Goal: Transaction & Acquisition: Purchase product/service

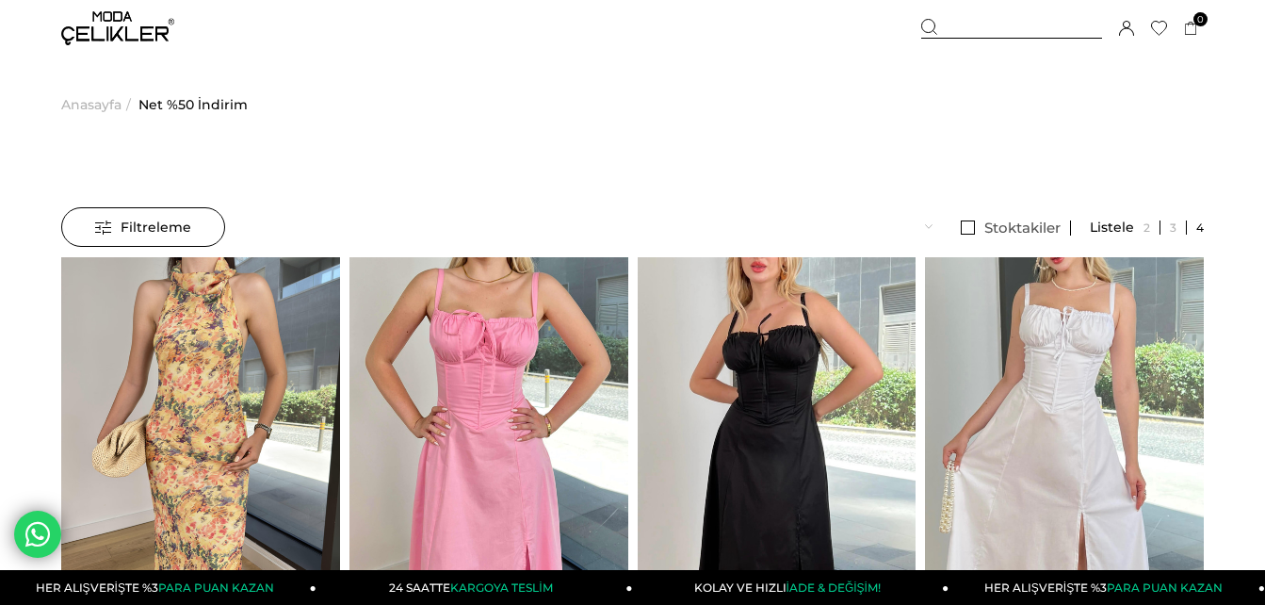
click at [500, 92] on ul "Anasayfa > Net %50 İndirim" at bounding box center [632, 105] width 1143 height 96
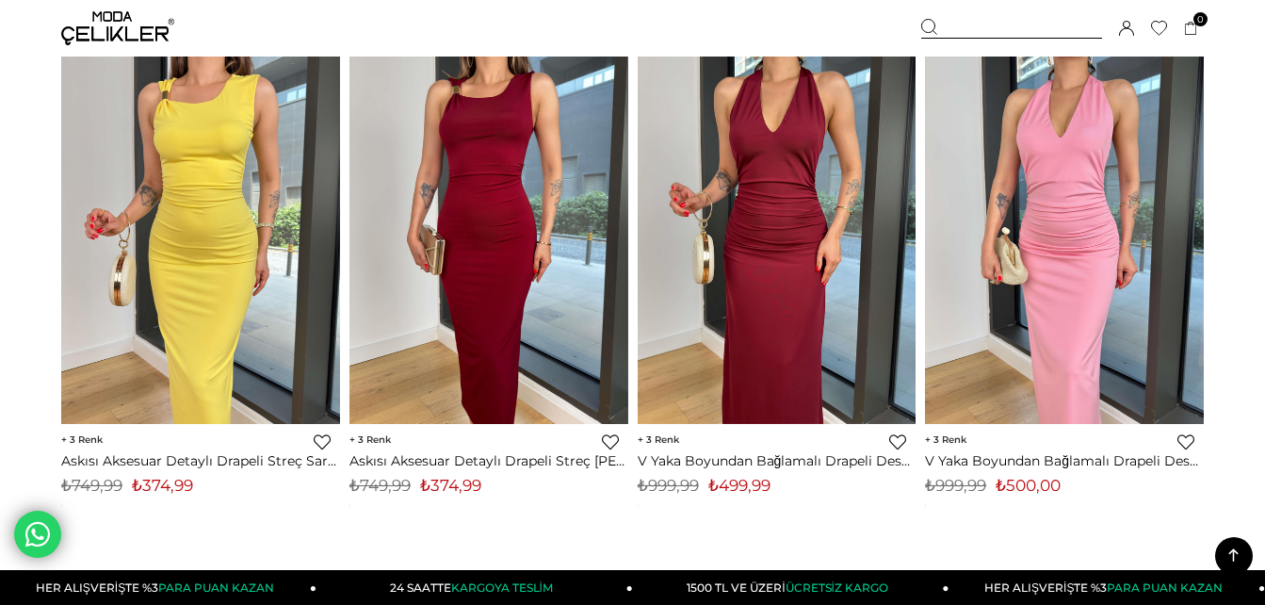
scroll to position [9684, 0]
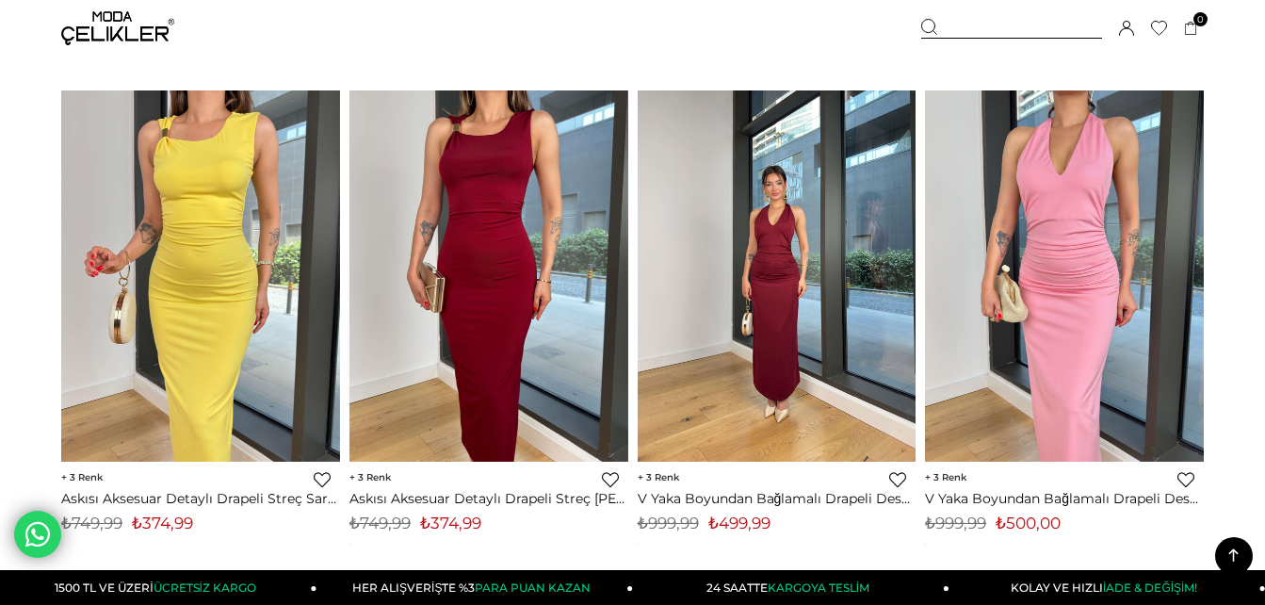
click at [744, 199] on img at bounding box center [777, 275] width 279 height 371
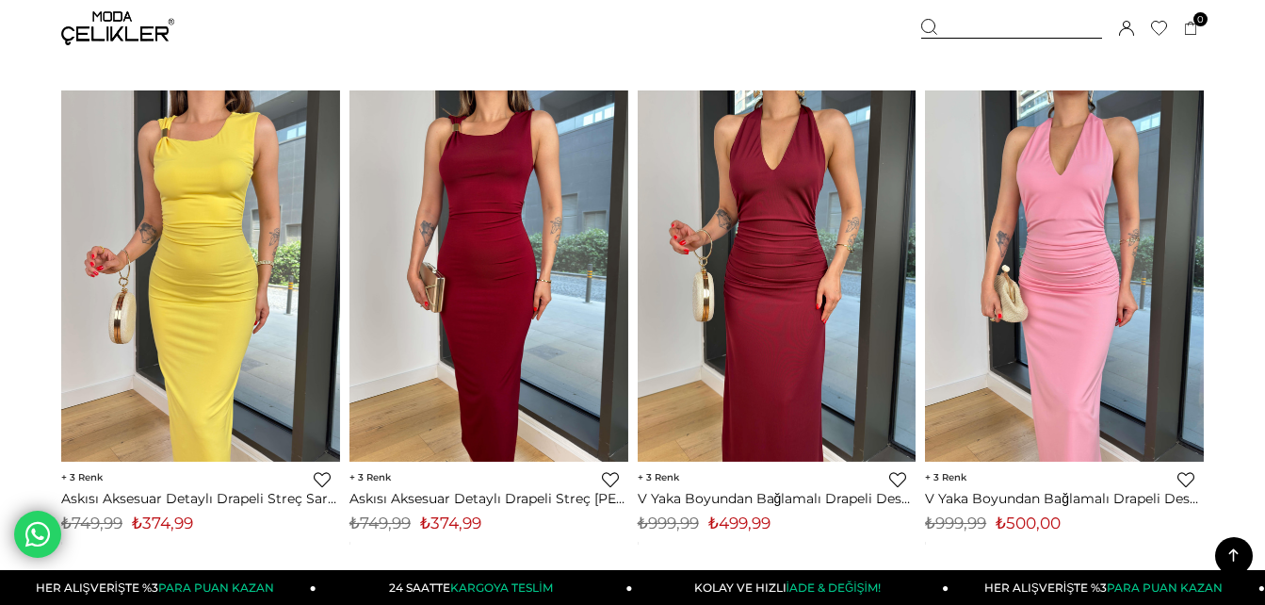
click at [741, 494] on link "V Yaka Boyundan Bağlamalı Drapeli Despac Bordo Kadın Elbise 25Y443" at bounding box center [777, 498] width 279 height 17
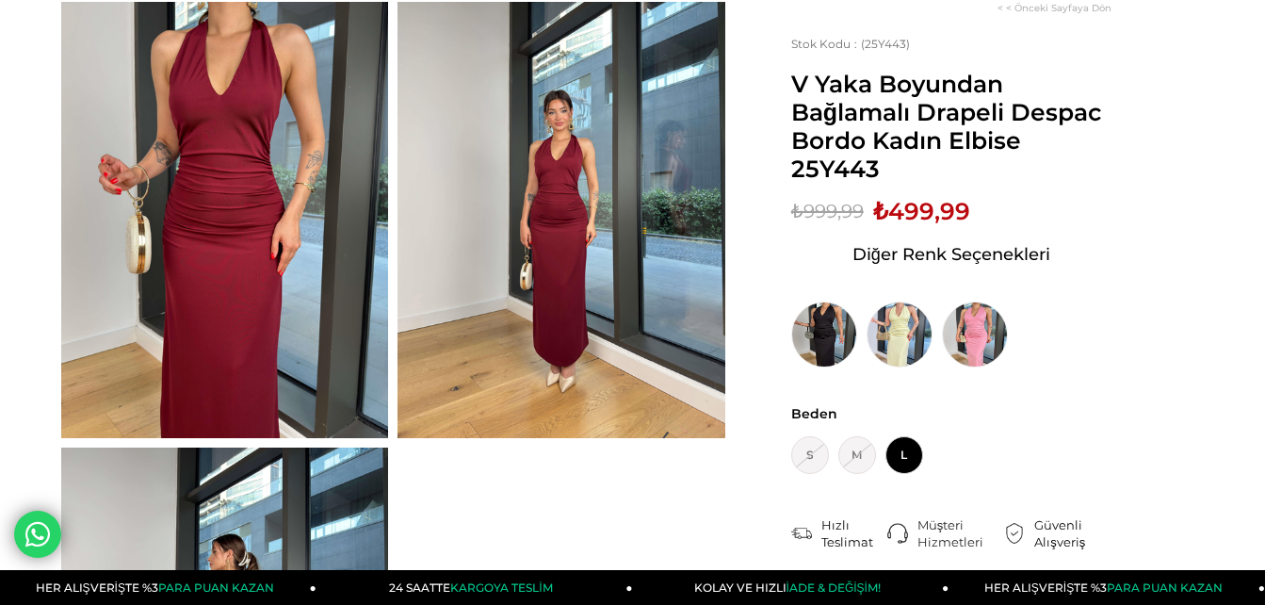
scroll to position [188, 0]
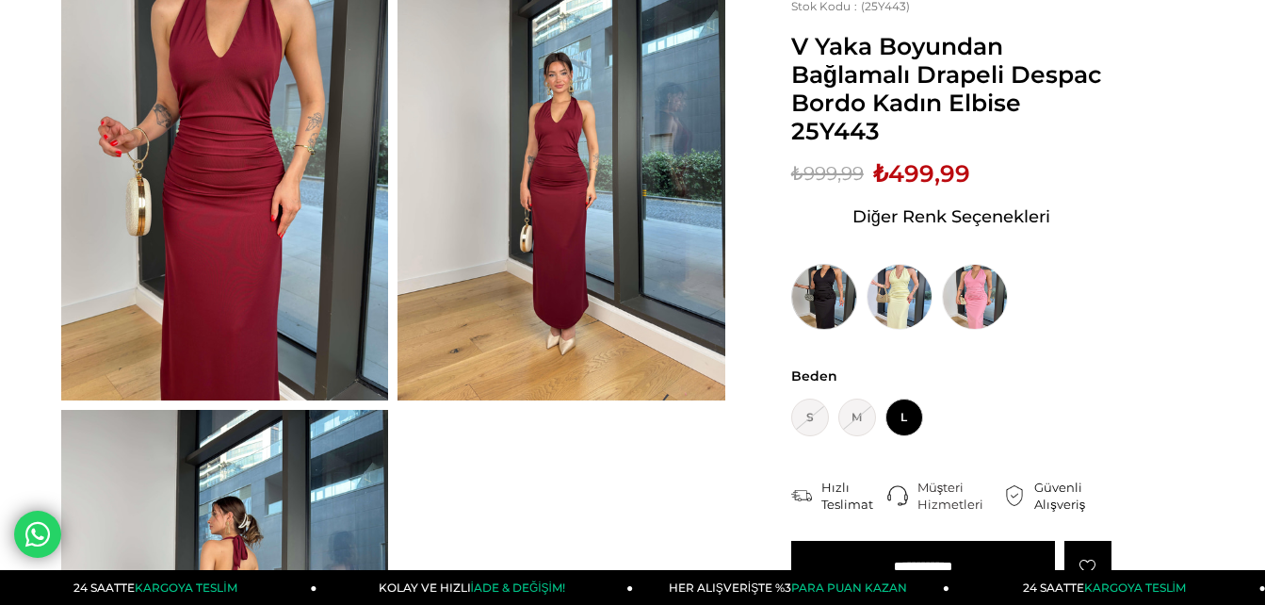
click at [837, 293] on img at bounding box center [824, 297] width 66 height 66
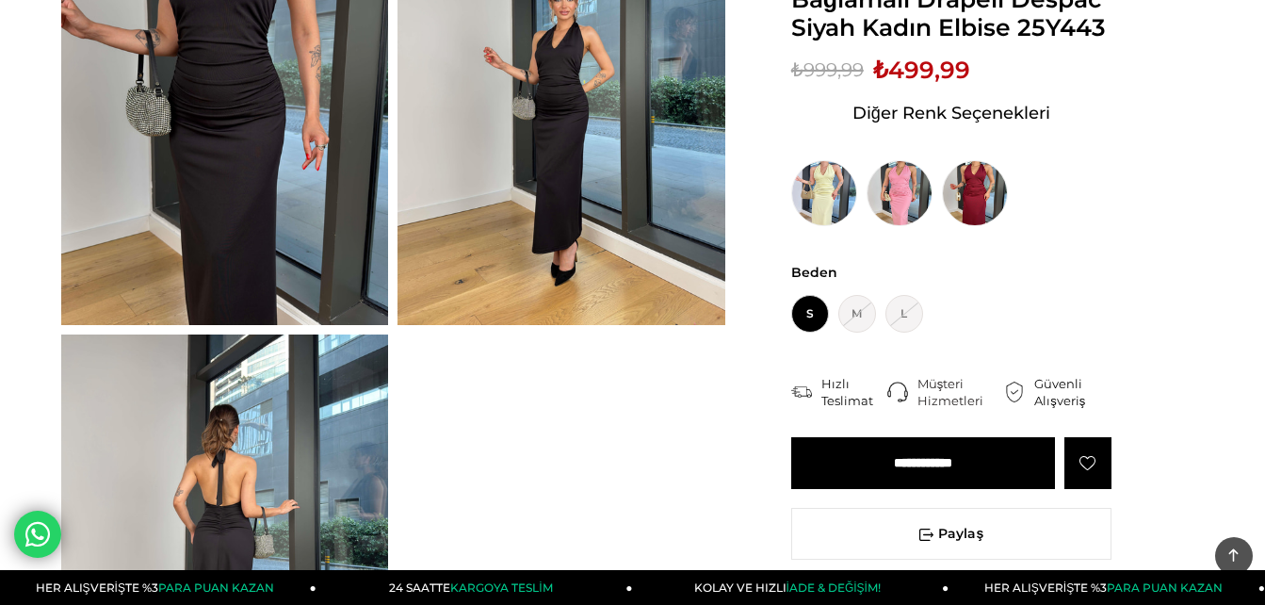
scroll to position [75, 0]
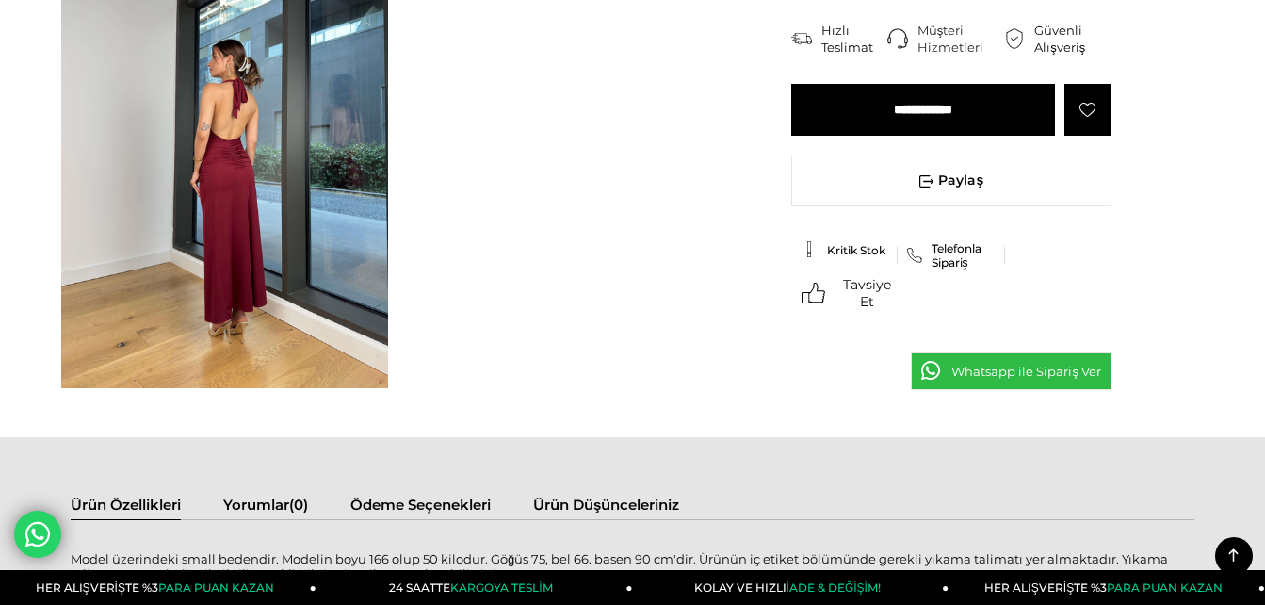
scroll to position [608, 0]
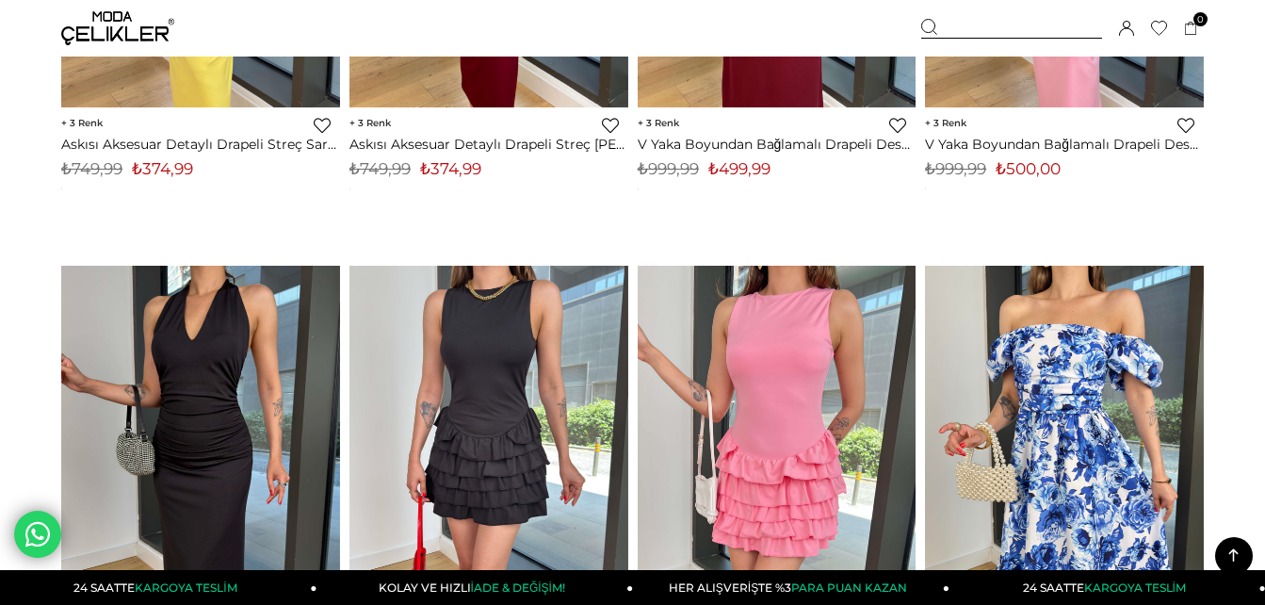
scroll to position [10528, 0]
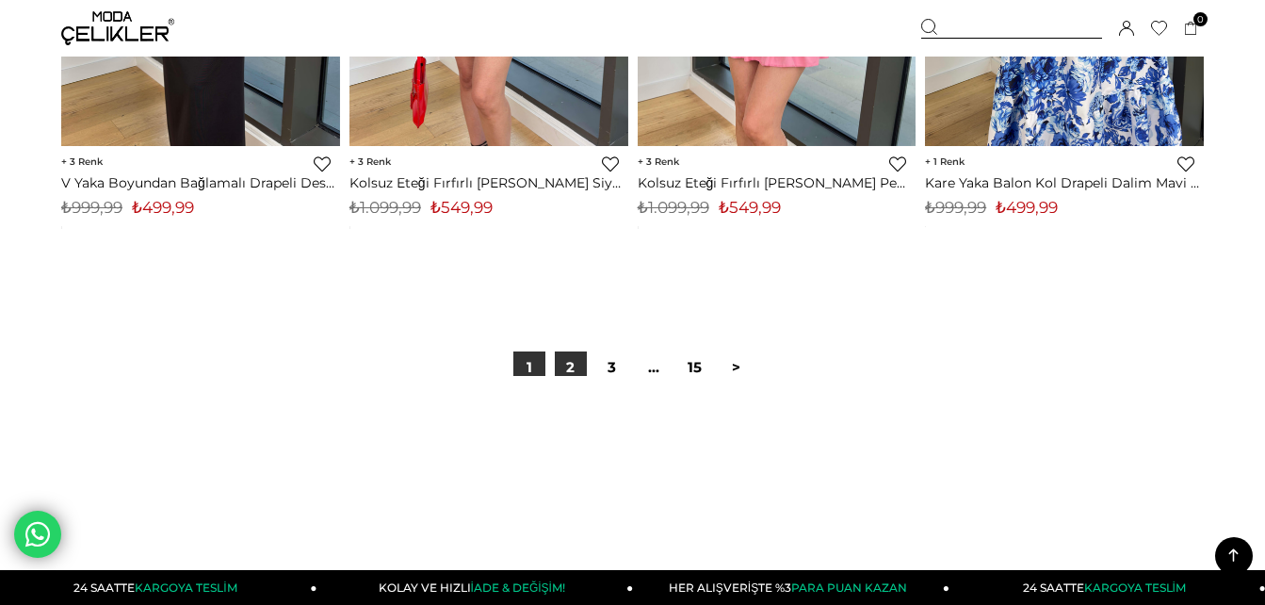
click at [565, 368] on link "2" at bounding box center [571, 367] width 32 height 32
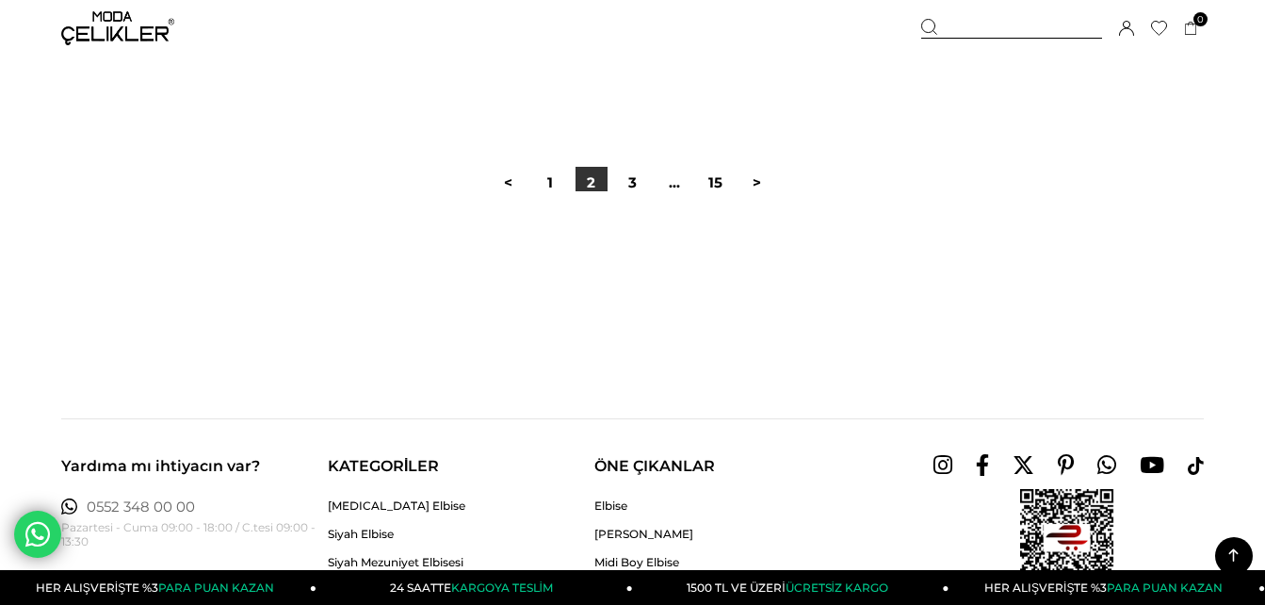
scroll to position [10852, 0]
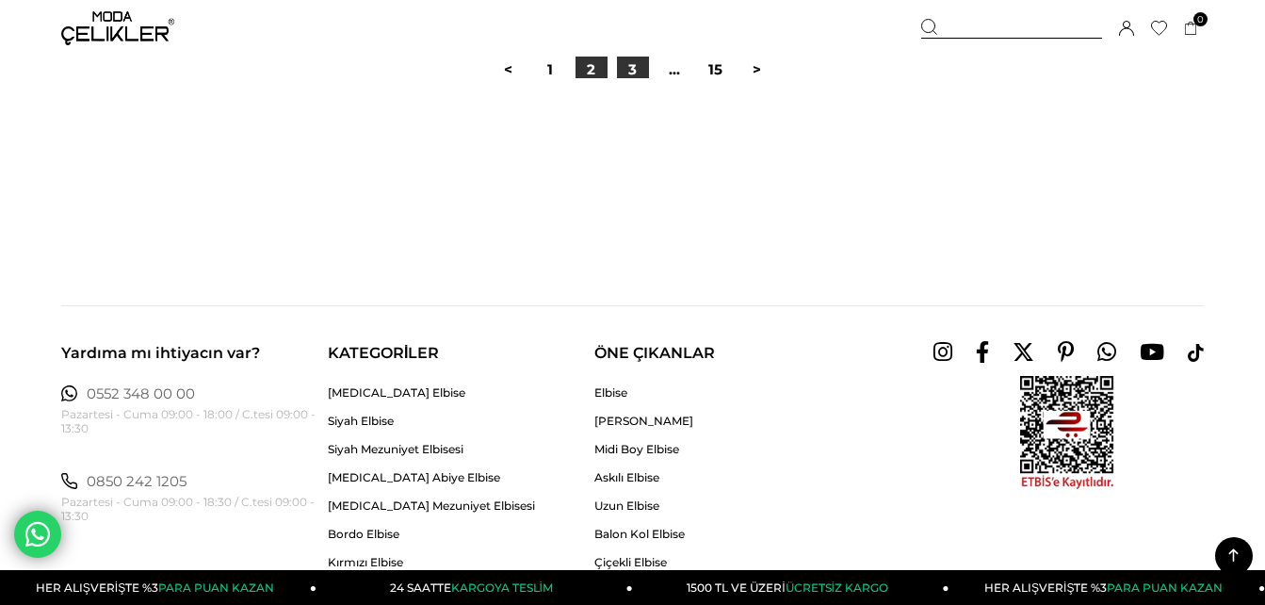
click at [637, 71] on link "3" at bounding box center [633, 70] width 32 height 32
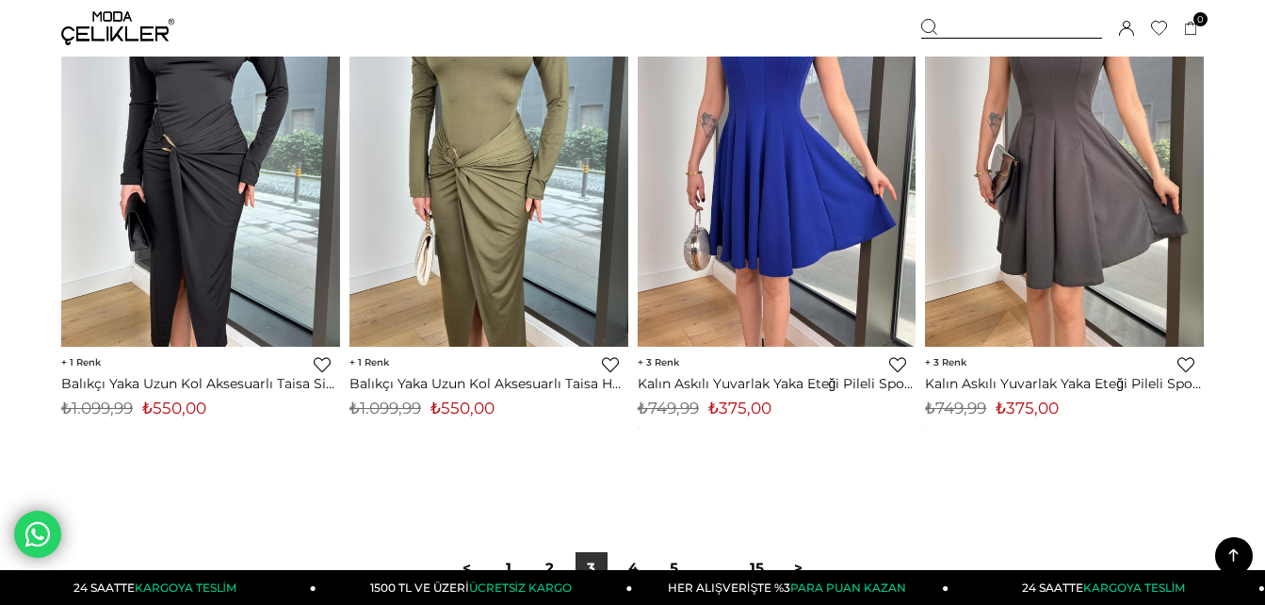
scroll to position [10476, 0]
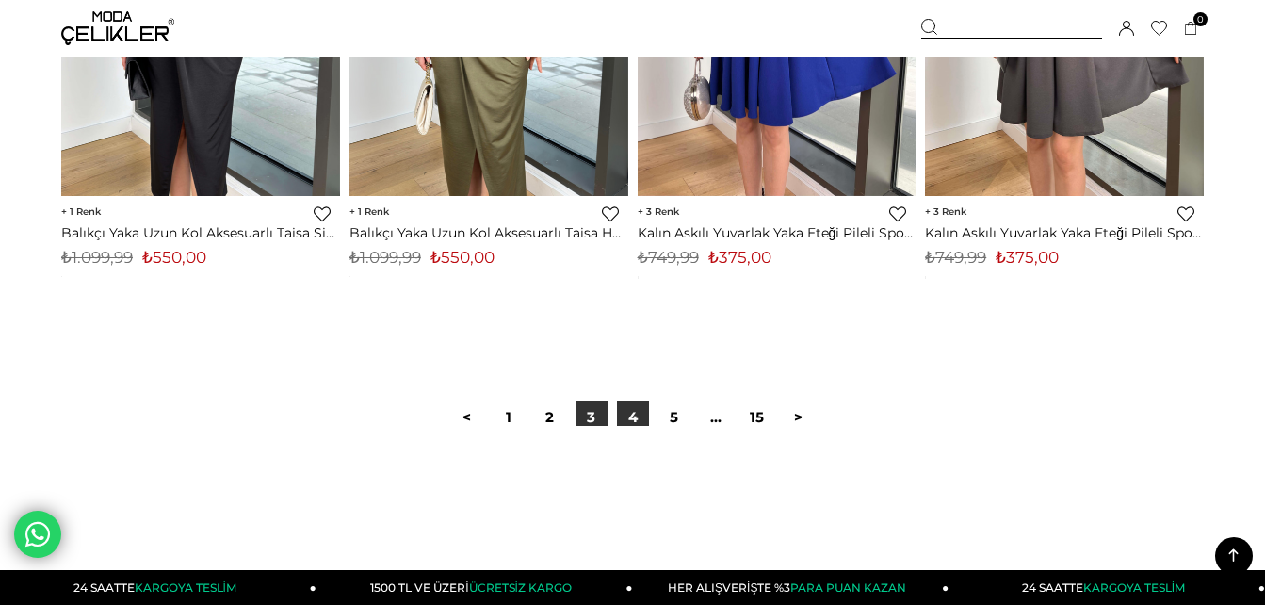
click at [630, 422] on link "4" at bounding box center [633, 417] width 32 height 32
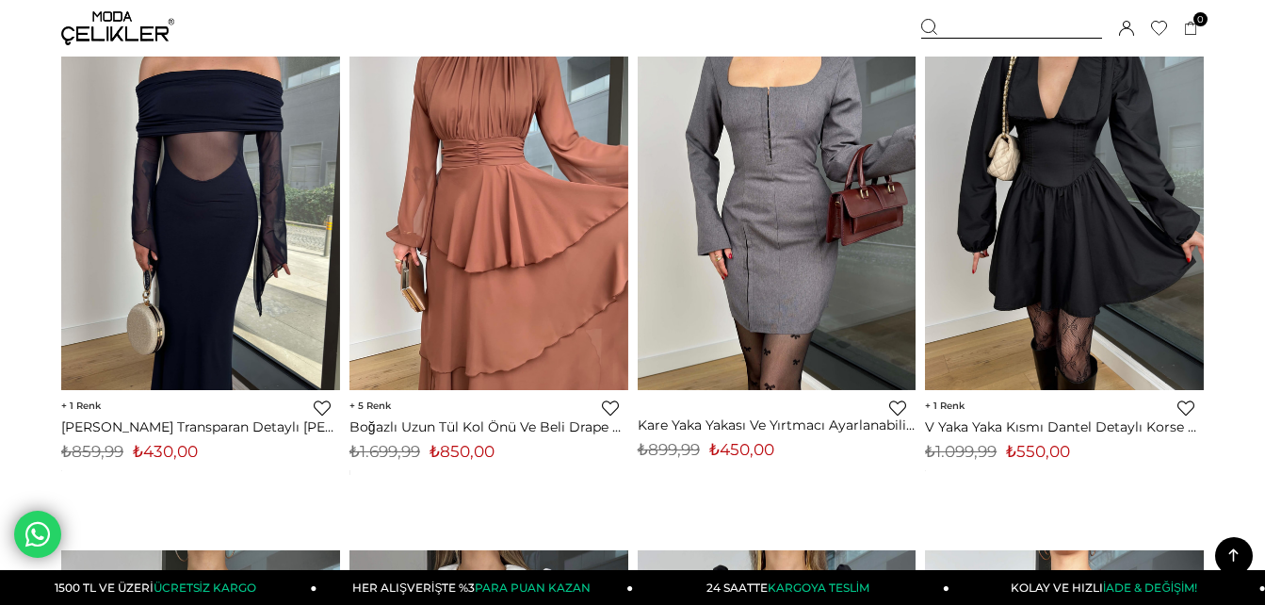
scroll to position [3919, 0]
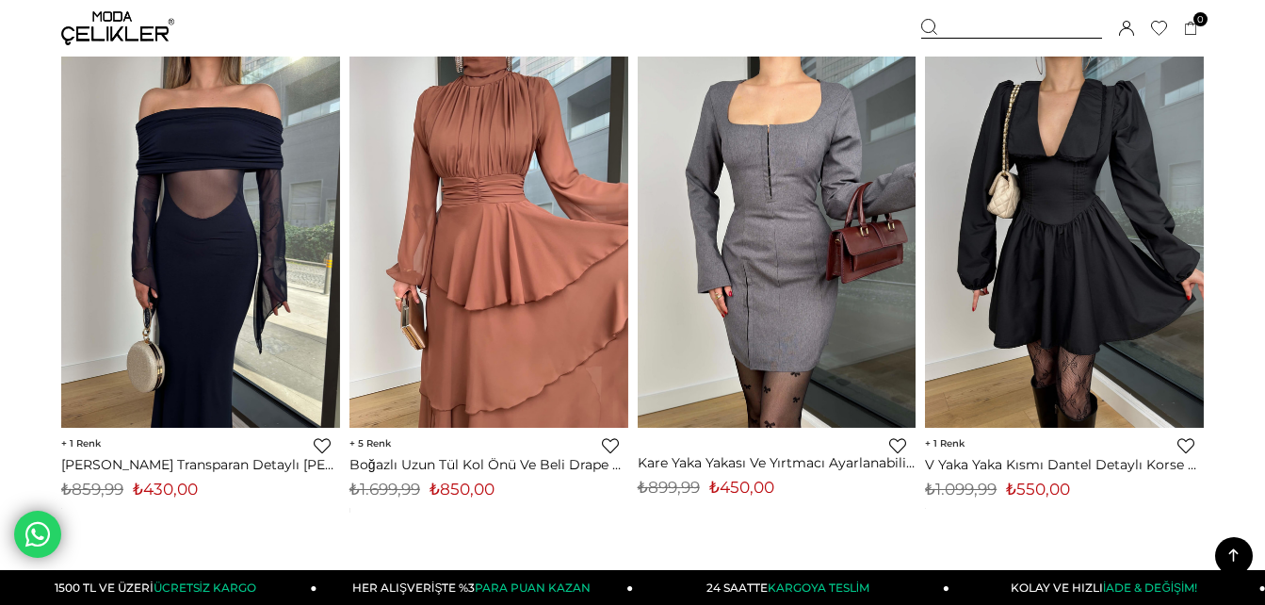
click at [966, 24] on div at bounding box center [1011, 29] width 181 height 20
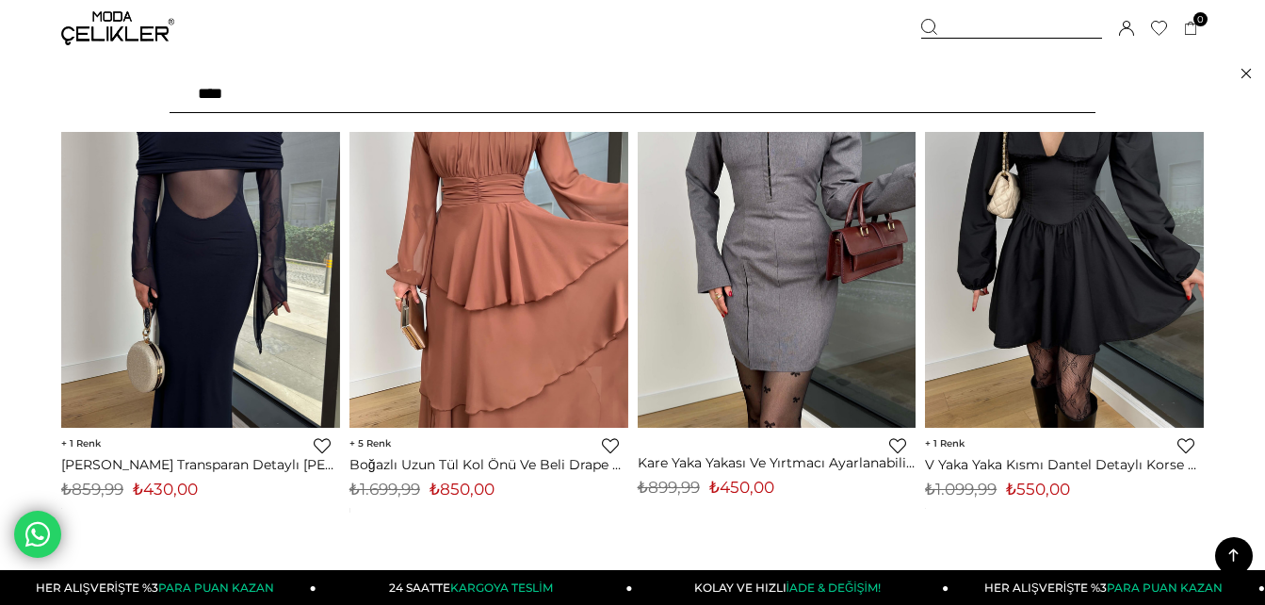
type input "*****"
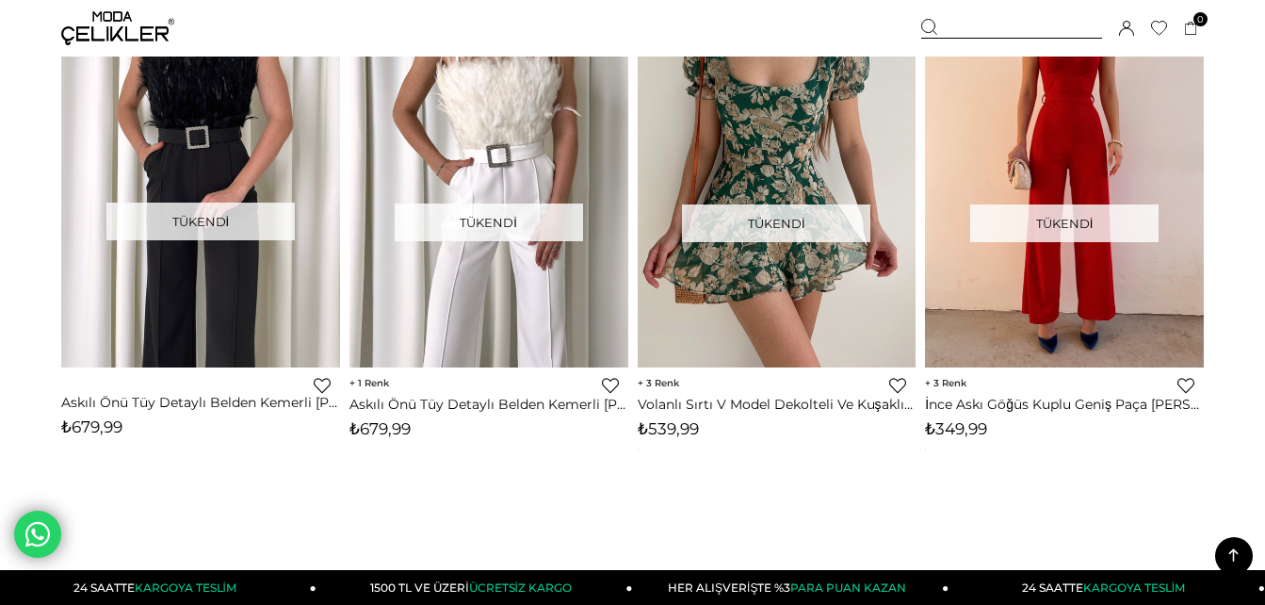
scroll to position [10836, 0]
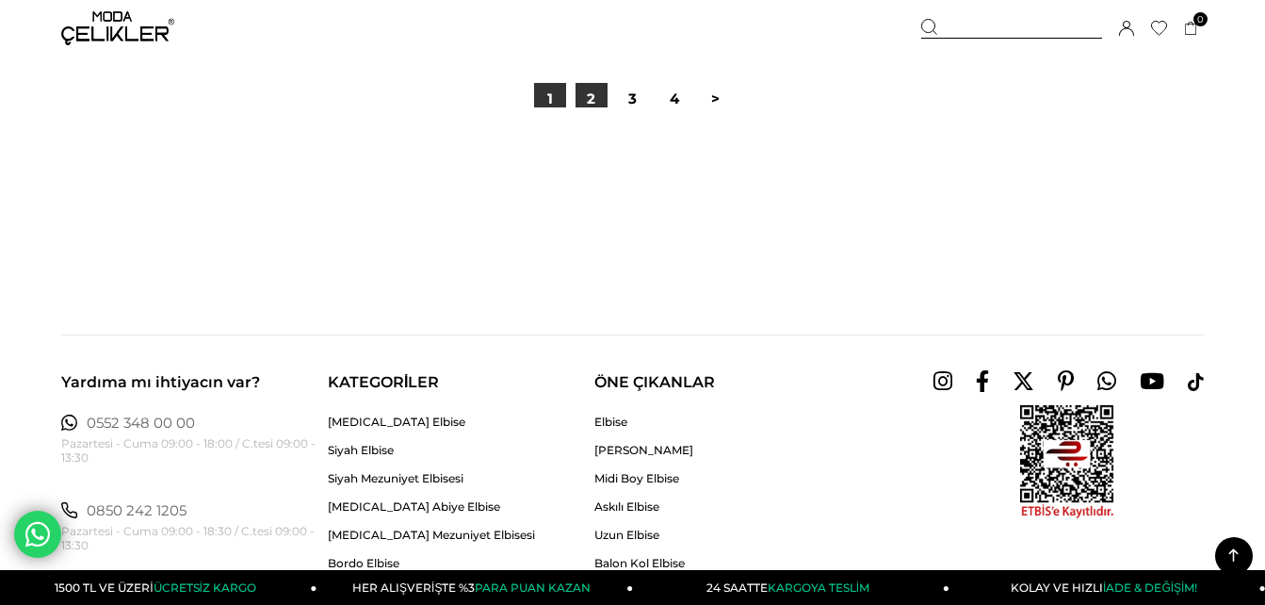
click at [576, 104] on link "2" at bounding box center [592, 99] width 32 height 32
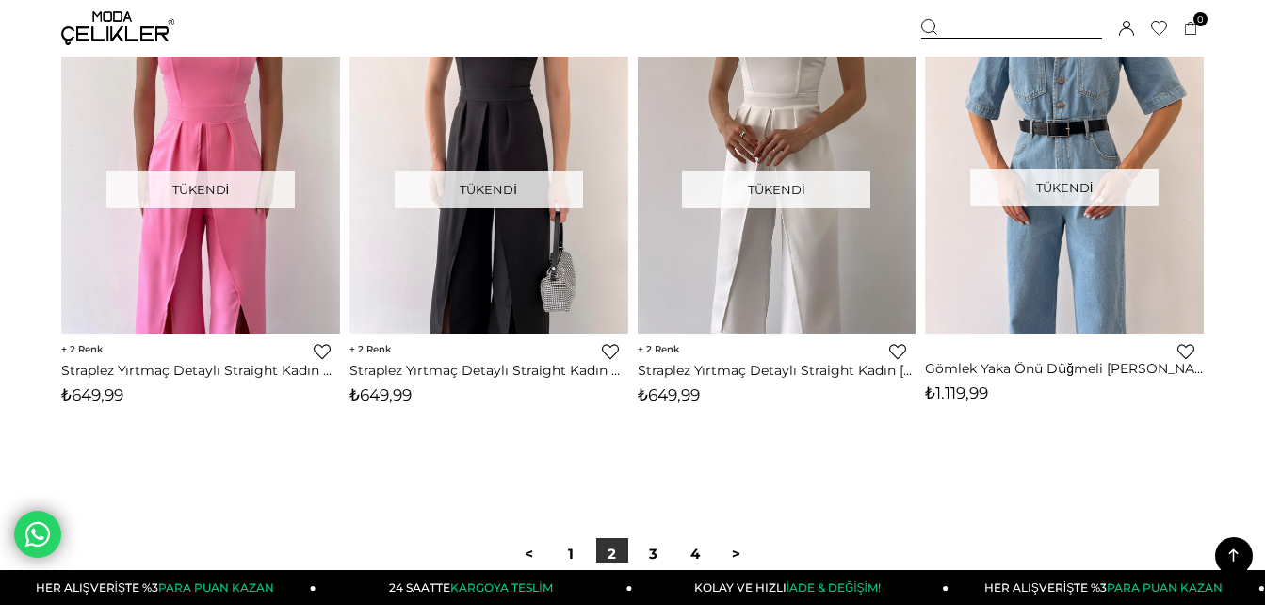
scroll to position [10438, 0]
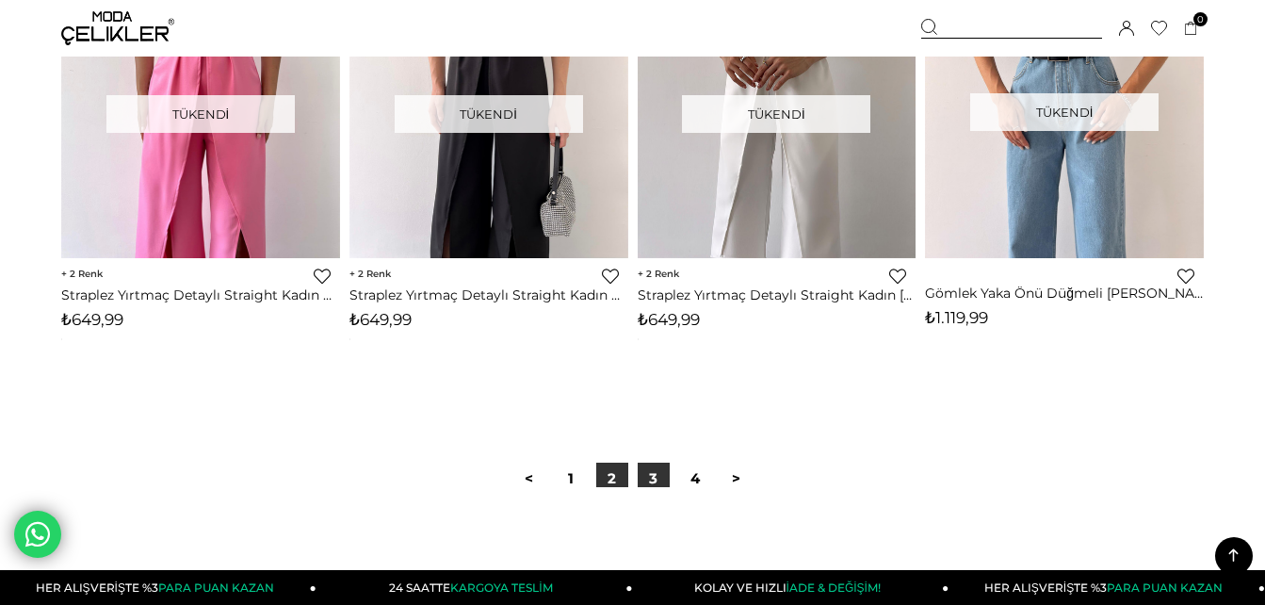
click at [659, 468] on link "3" at bounding box center [654, 479] width 32 height 32
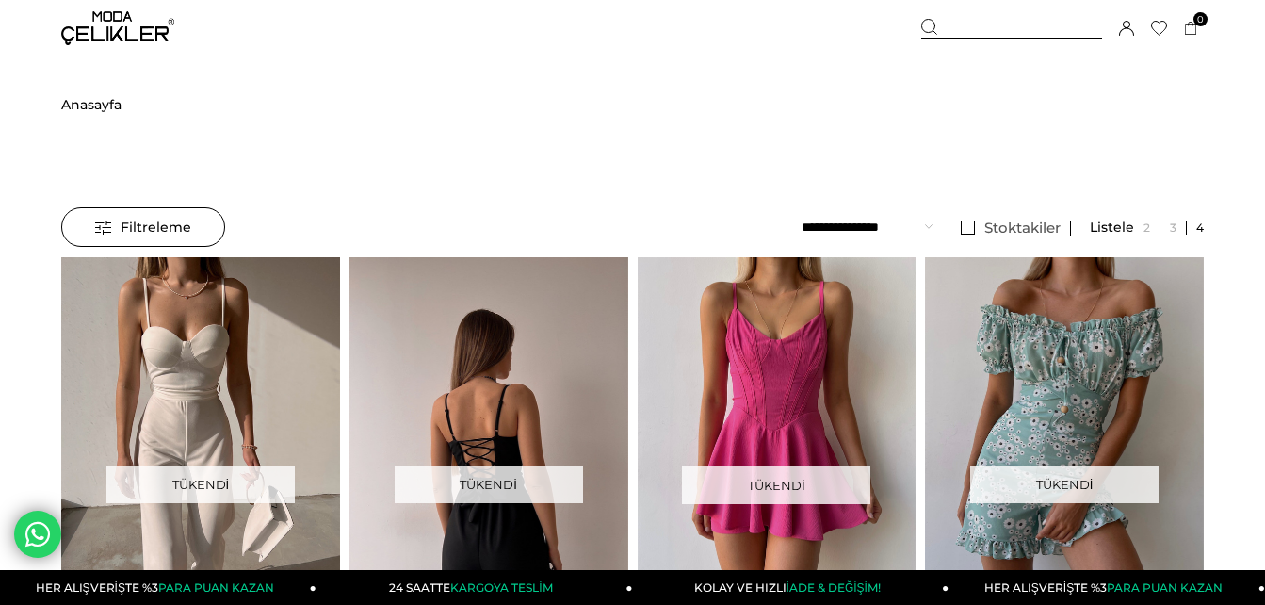
scroll to position [38, 0]
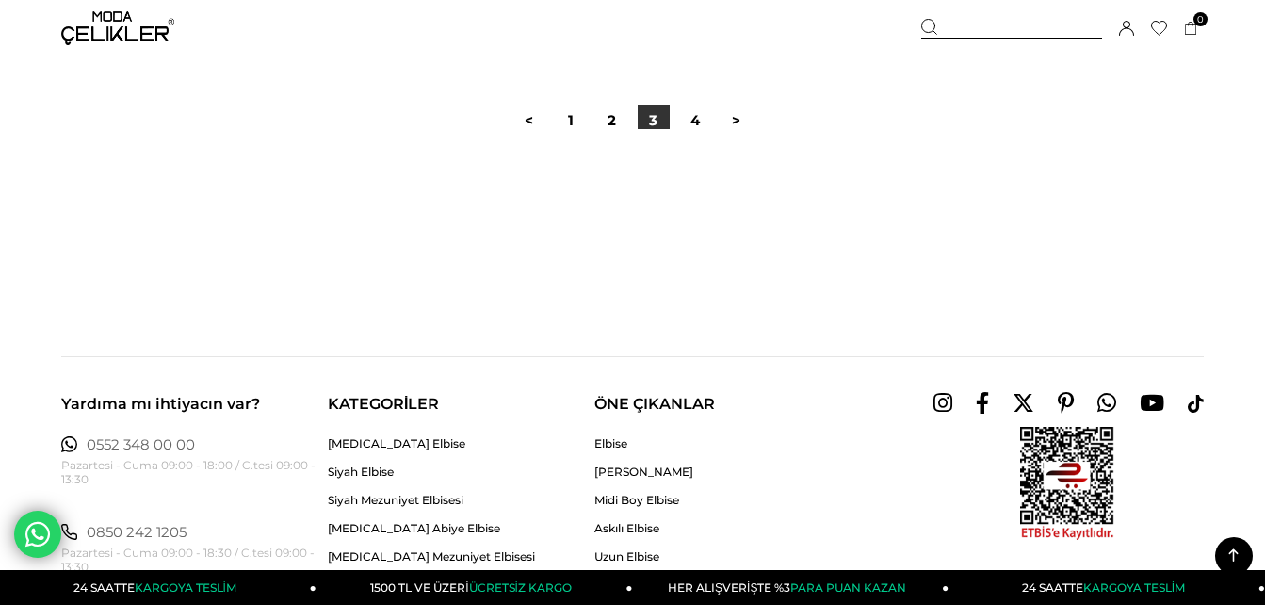
scroll to position [10815, 0]
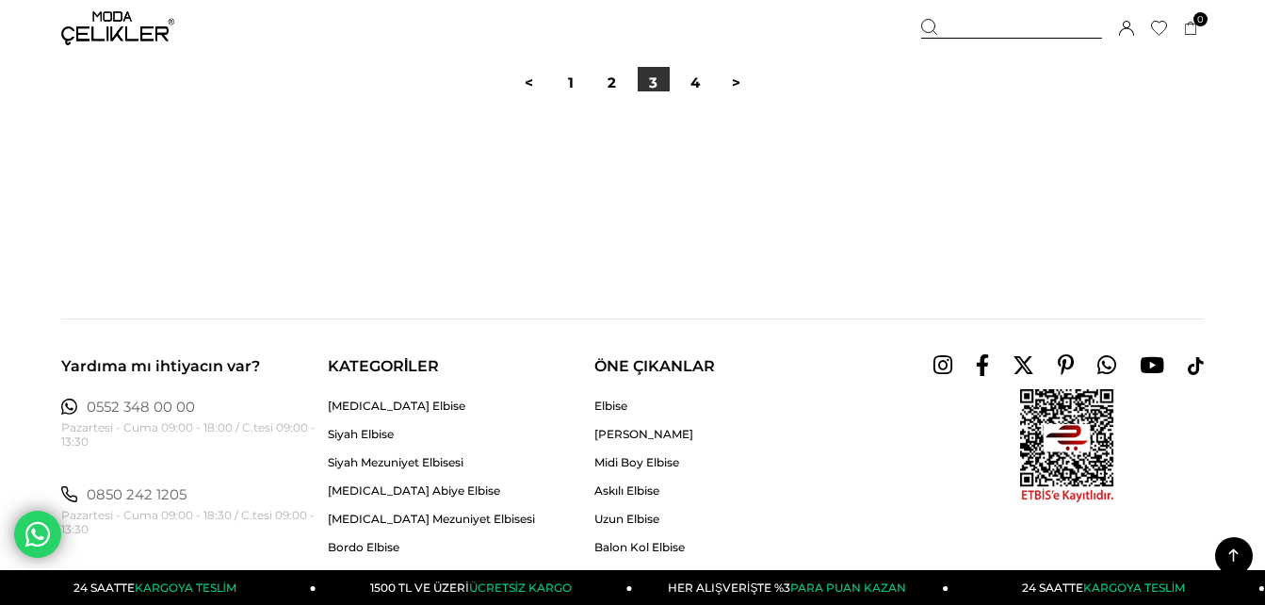
click at [693, 94] on div at bounding box center [632, 151] width 1143 height 121
click at [693, 89] on link "4" at bounding box center [695, 83] width 32 height 32
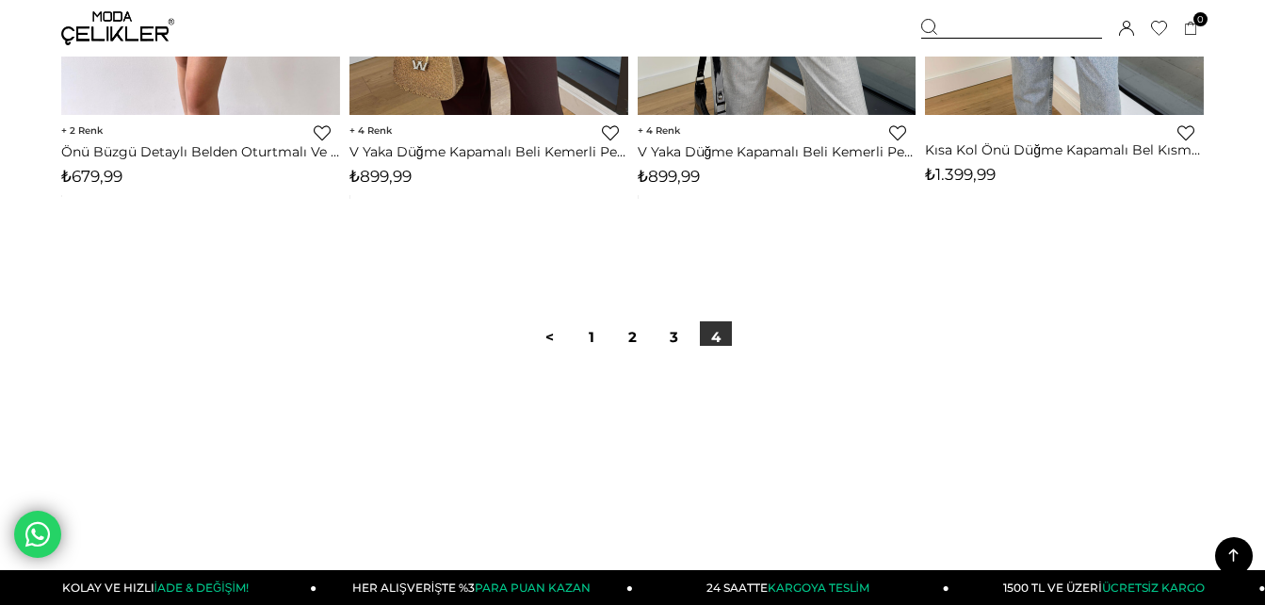
scroll to position [10664, 0]
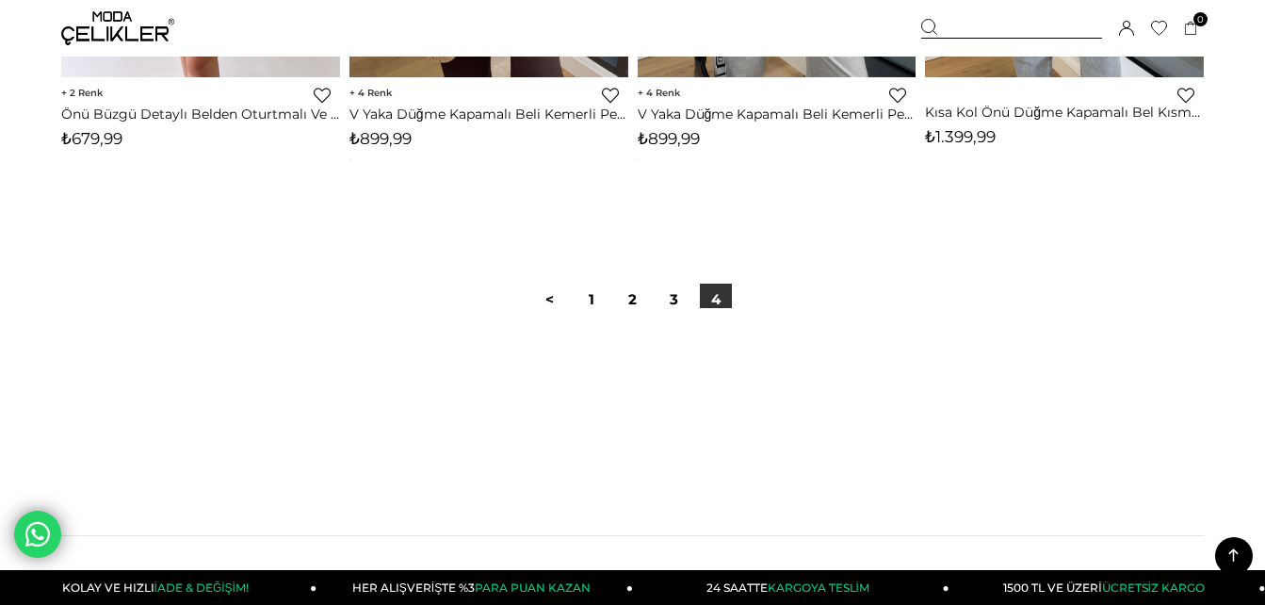
click at [978, 16] on div "Sepetim 0 Ürün Sepetinizde ürün bulunmamaktadır. Genel Toplam : Sepetim SİPARİŞ…" at bounding box center [1062, 28] width 283 height 57
click at [971, 24] on div at bounding box center [1011, 29] width 181 height 20
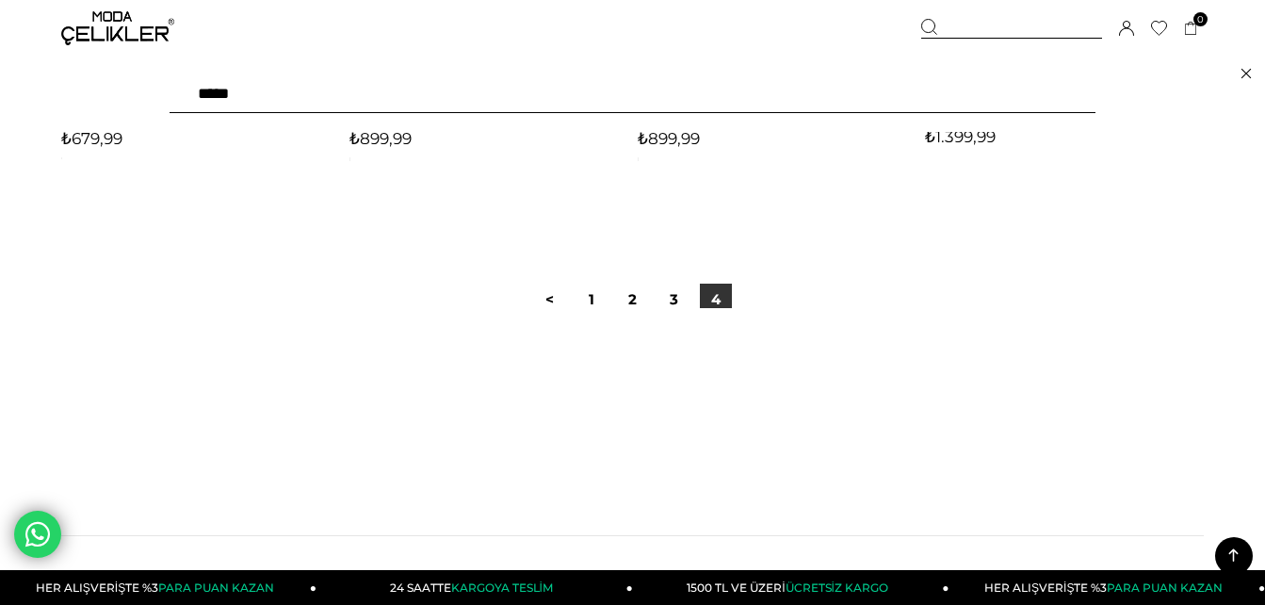
click at [739, 98] on input "*****" at bounding box center [633, 94] width 926 height 38
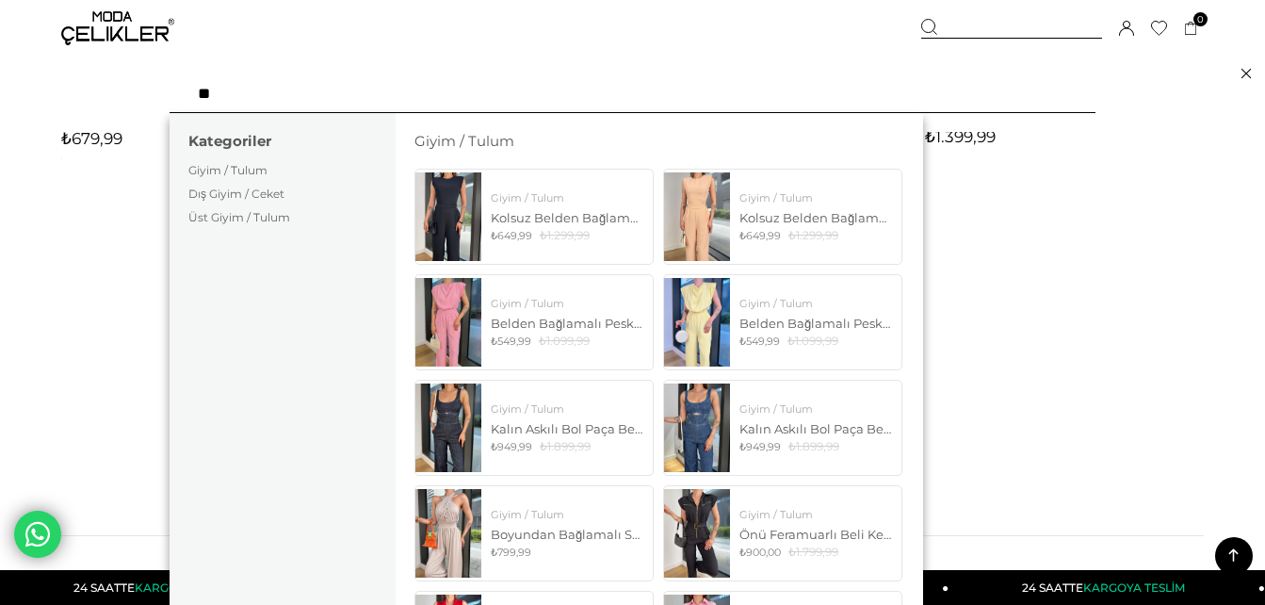
type input "*"
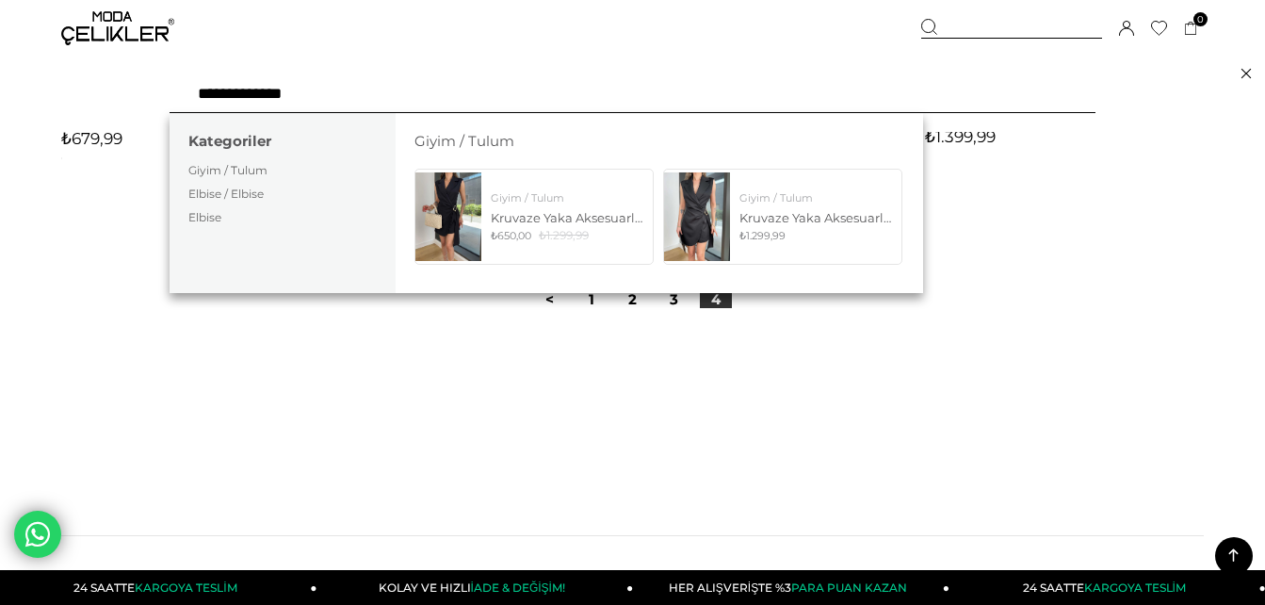
type input "**********"
click at [1122, 27] on icon at bounding box center [1126, 28] width 15 height 15
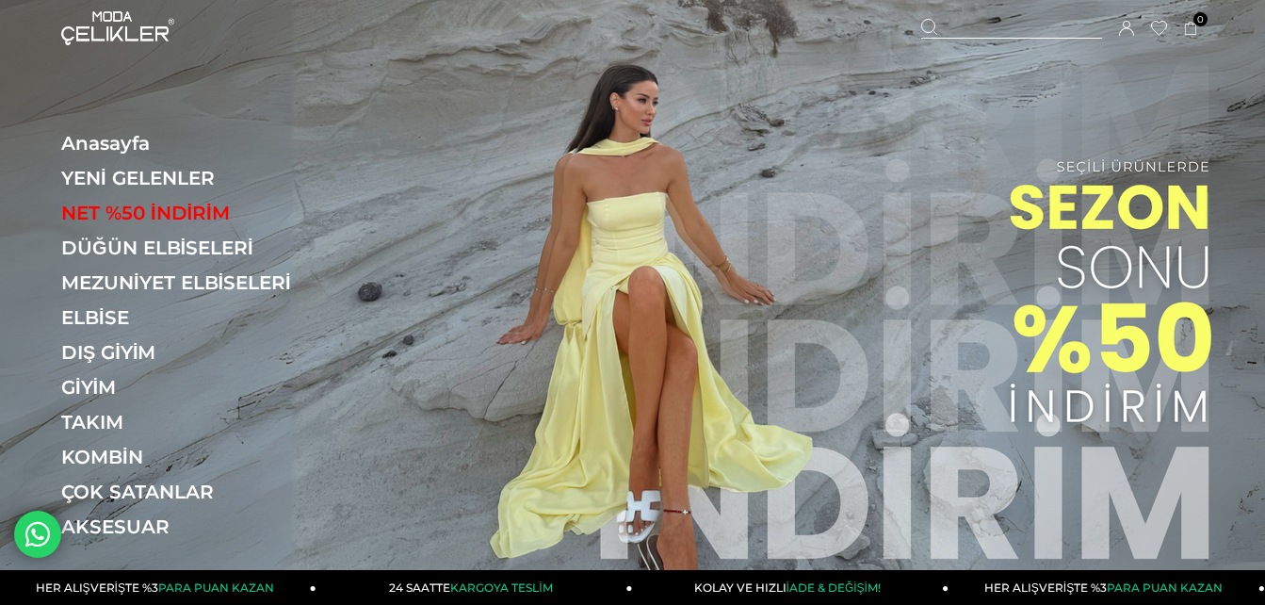
click at [1124, 25] on icon at bounding box center [1126, 28] width 15 height 15
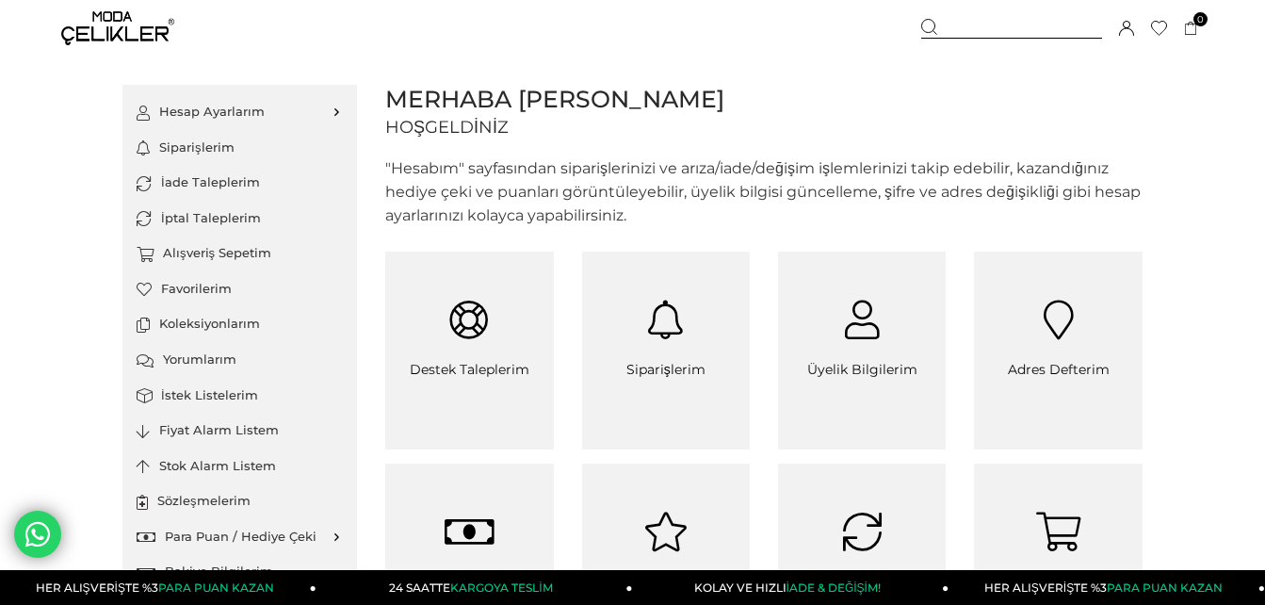
click at [213, 299] on link "Favorilerim" at bounding box center [240, 289] width 206 height 36
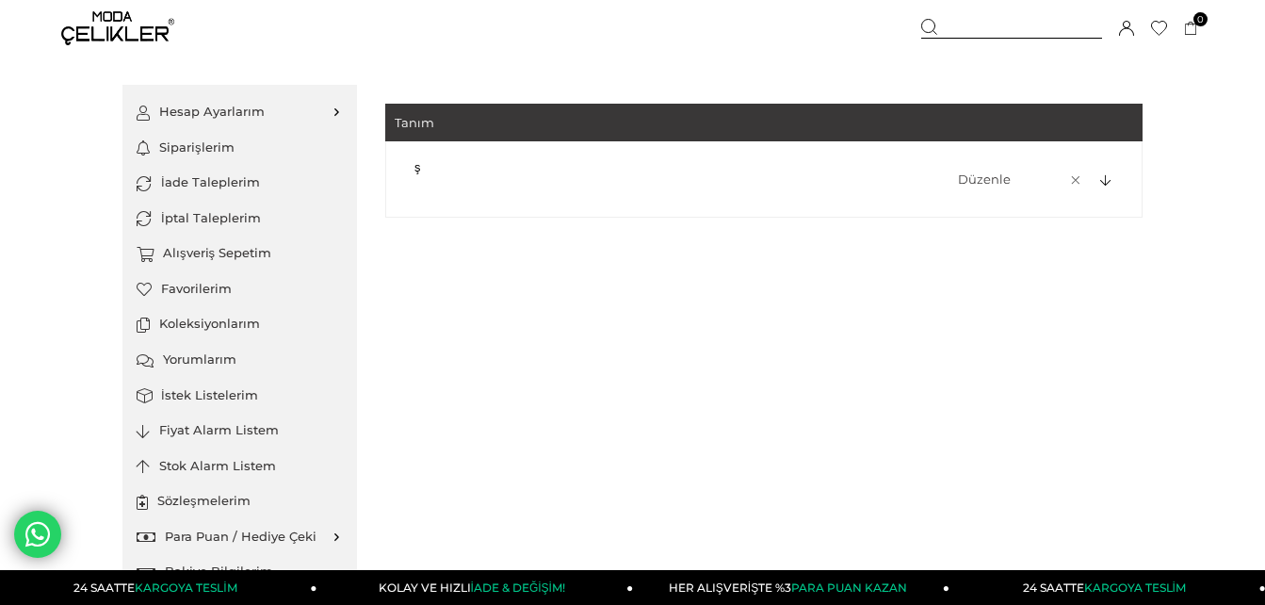
click at [1107, 183] on icon at bounding box center [1105, 181] width 10 height 12
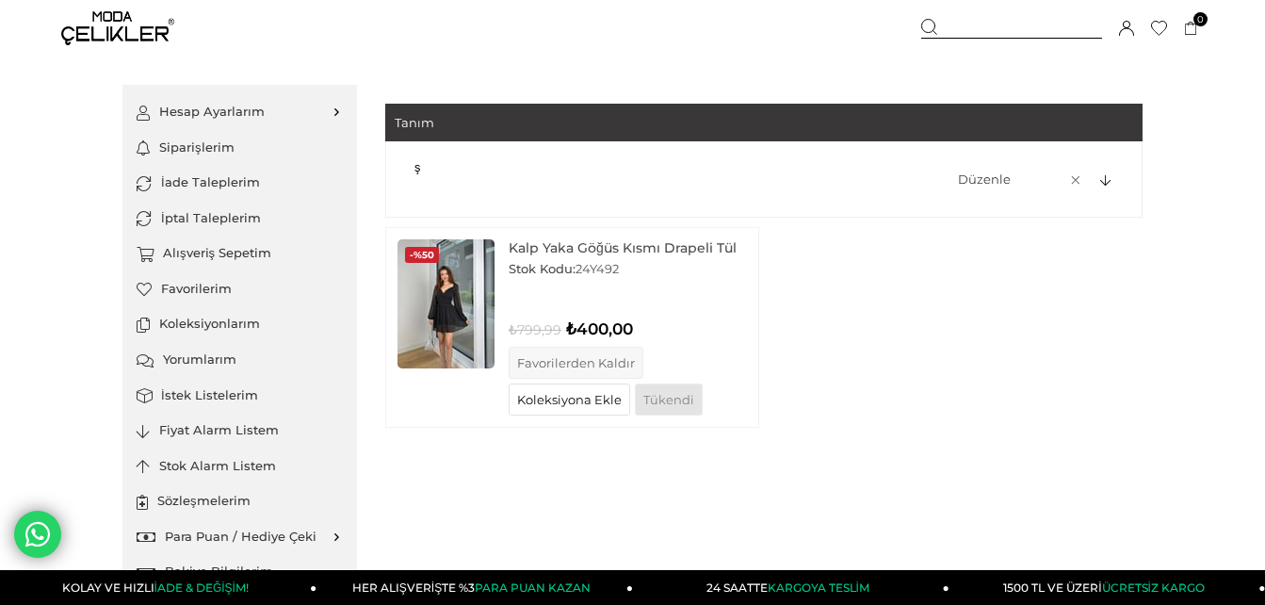
click at [602, 247] on link "Kalp Yaka Göğüs Kısmı Drapeli Tül Kol Arkası Çapraz Dalibor Kadın Siyah Mini El…" at bounding box center [628, 247] width 238 height 17
click at [452, 330] on img at bounding box center [446, 303] width 97 height 129
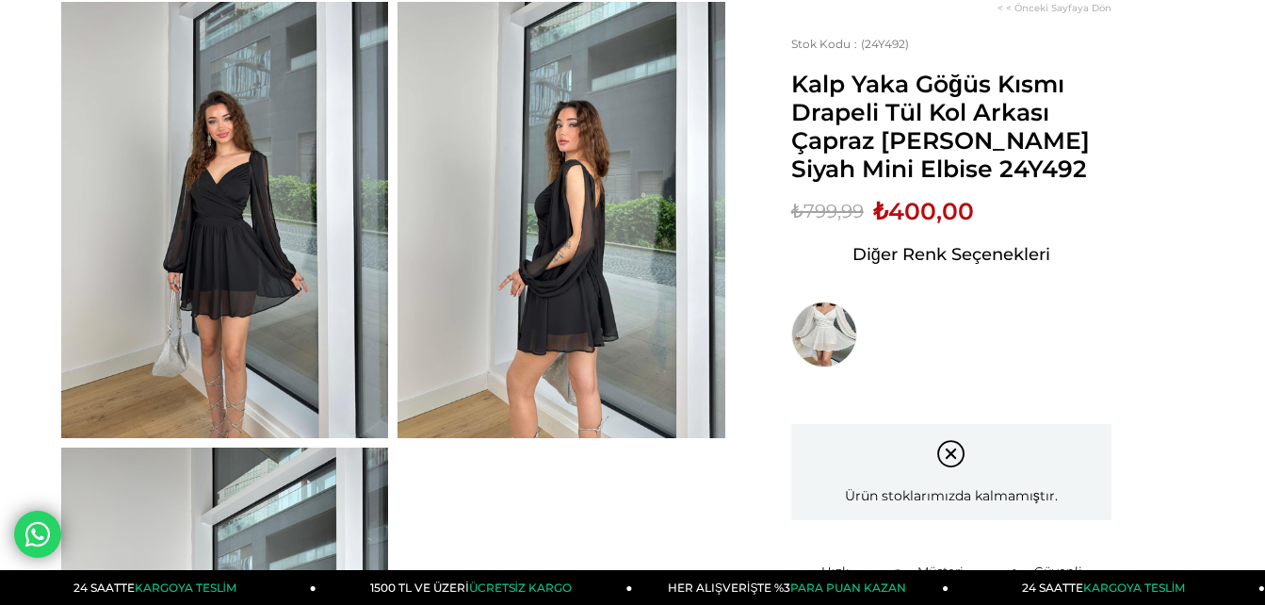
scroll to position [113, 0]
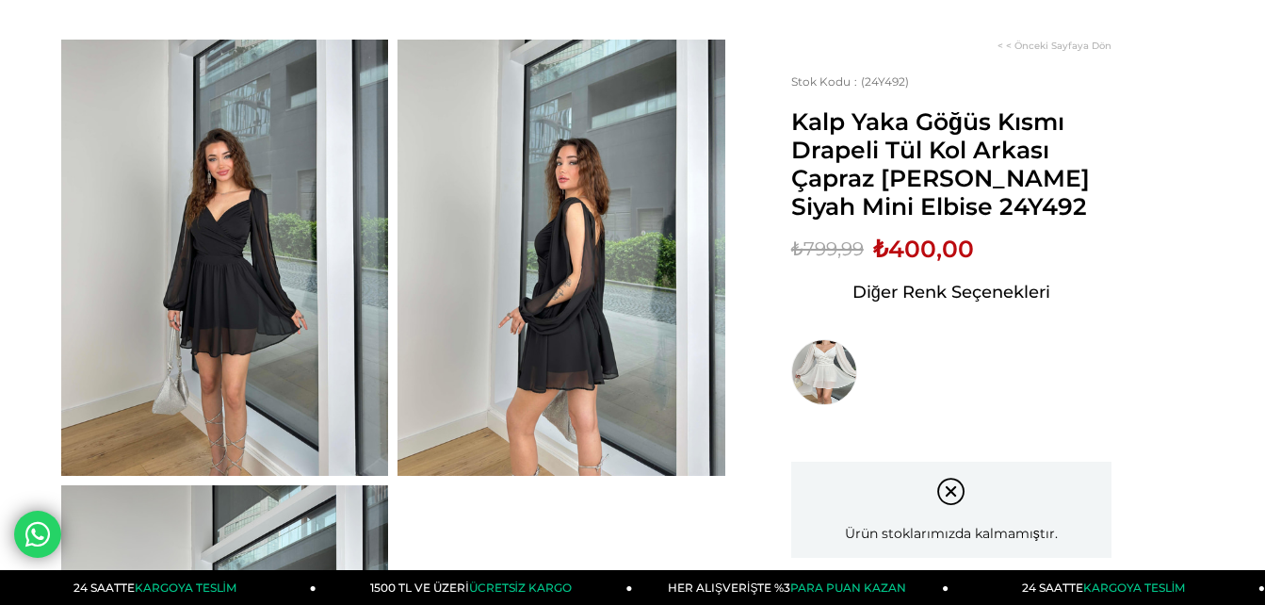
click at [231, 241] on img at bounding box center [224, 258] width 327 height 436
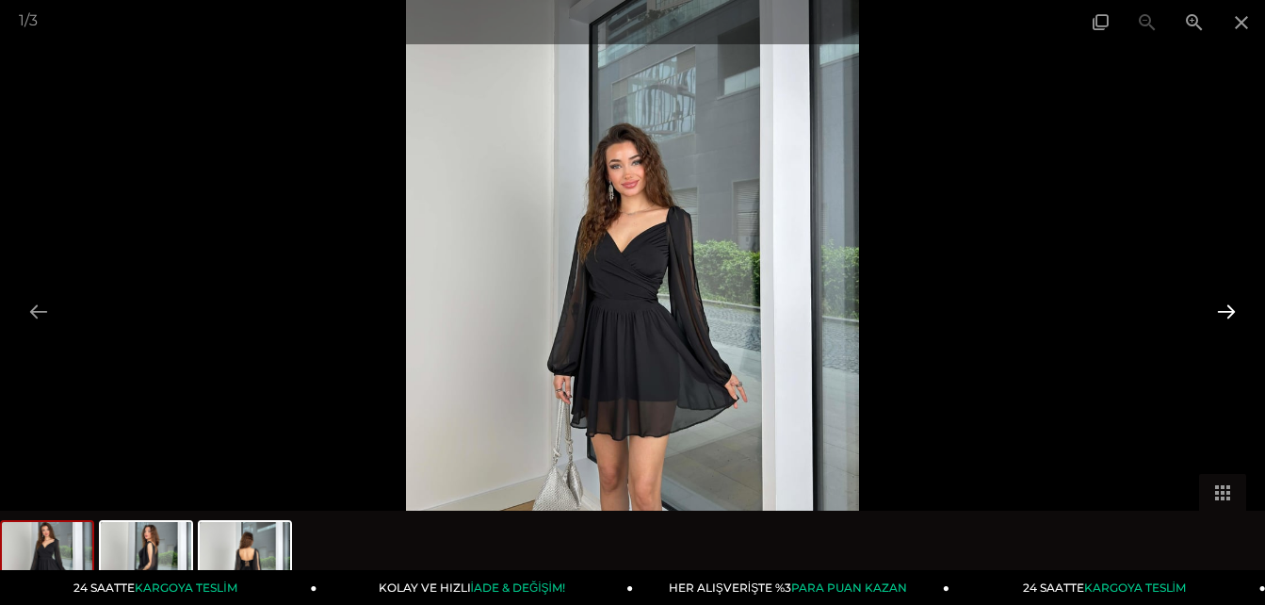
click at [1226, 315] on button at bounding box center [1227, 311] width 40 height 37
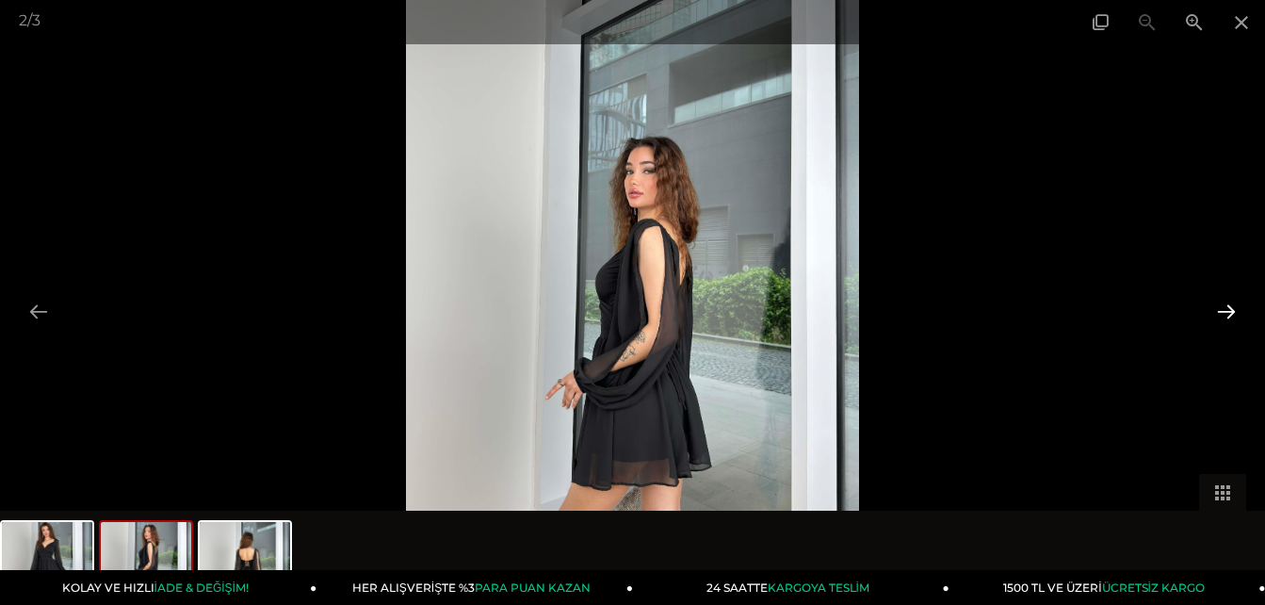
click at [1226, 315] on button at bounding box center [1227, 311] width 40 height 37
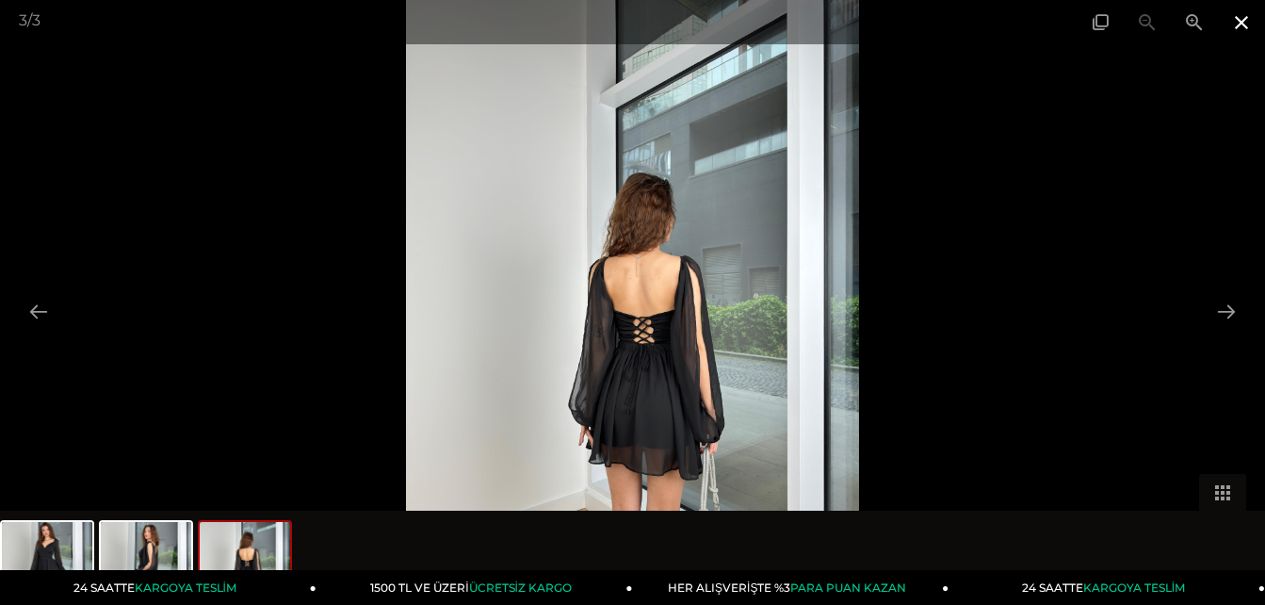
click at [1231, 19] on span at bounding box center [1241, 22] width 47 height 44
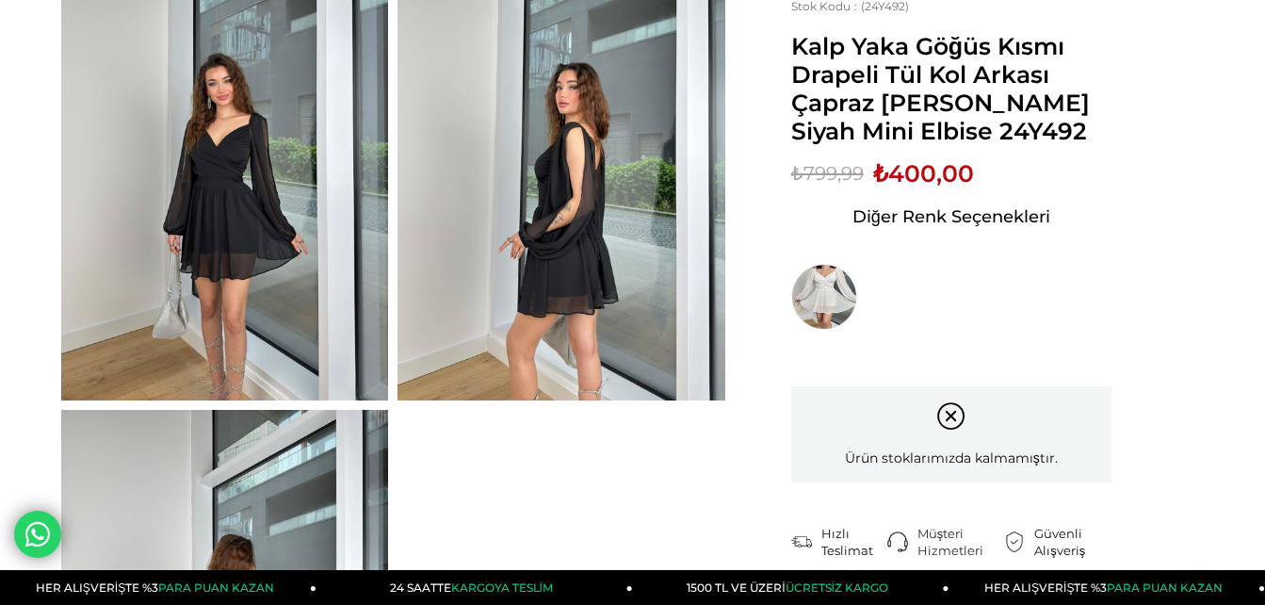
scroll to position [0, 0]
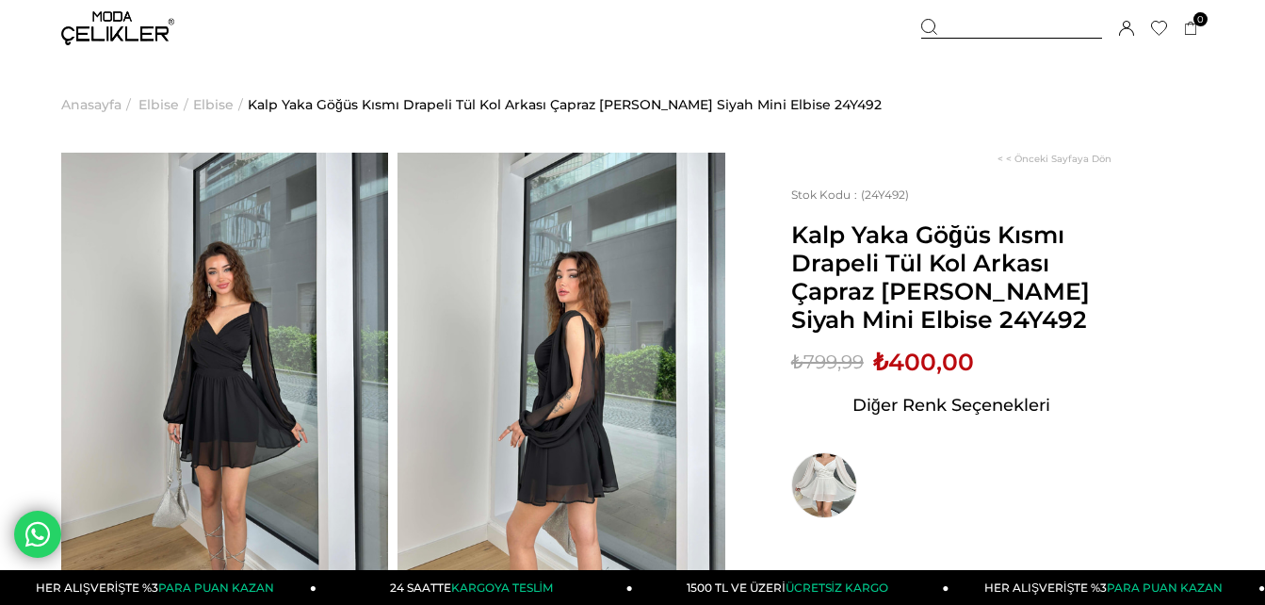
click at [117, 26] on img at bounding box center [117, 28] width 113 height 34
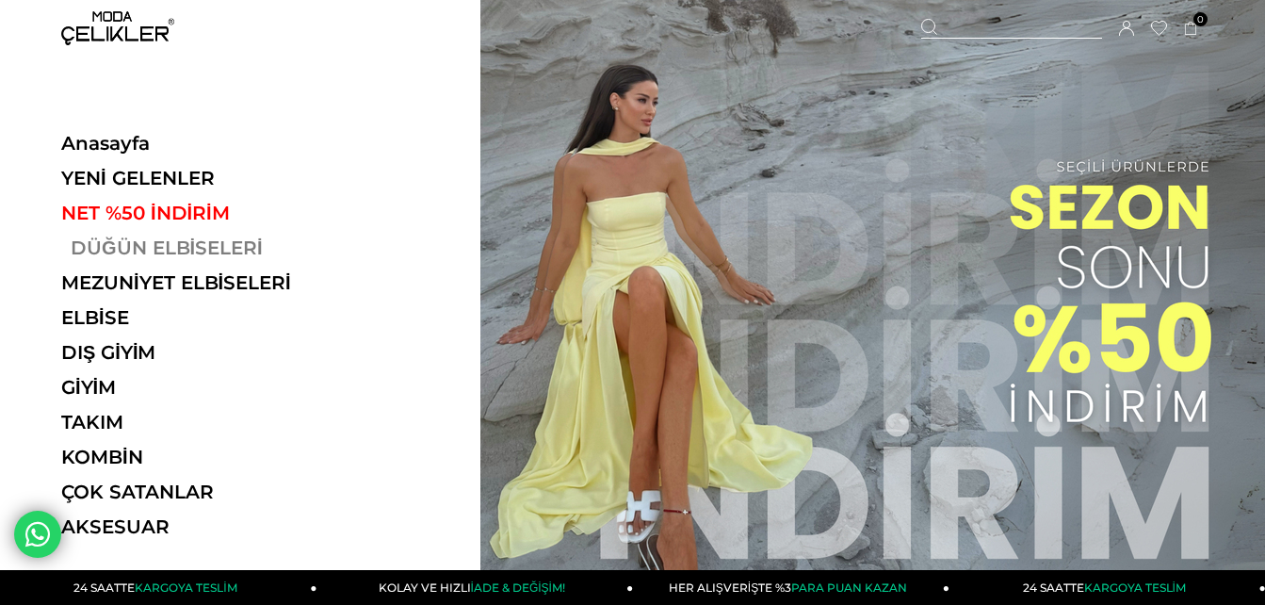
click at [180, 246] on link "DÜĞÜN ELBİSELERİ" at bounding box center [190, 247] width 259 height 23
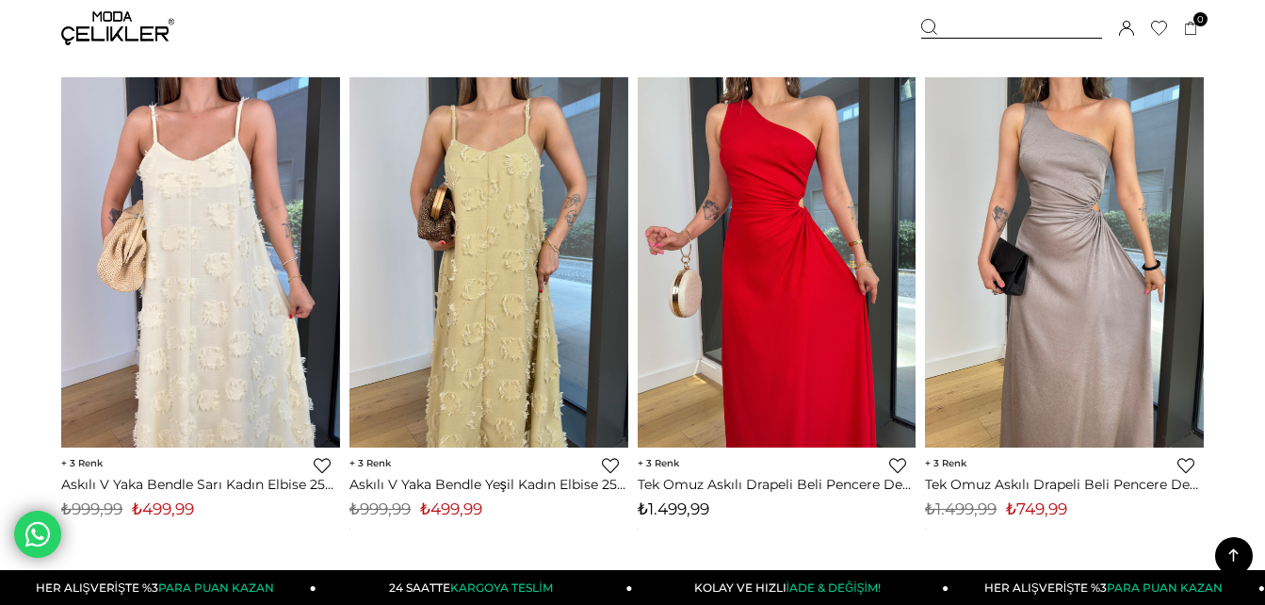
scroll to position [2864, 0]
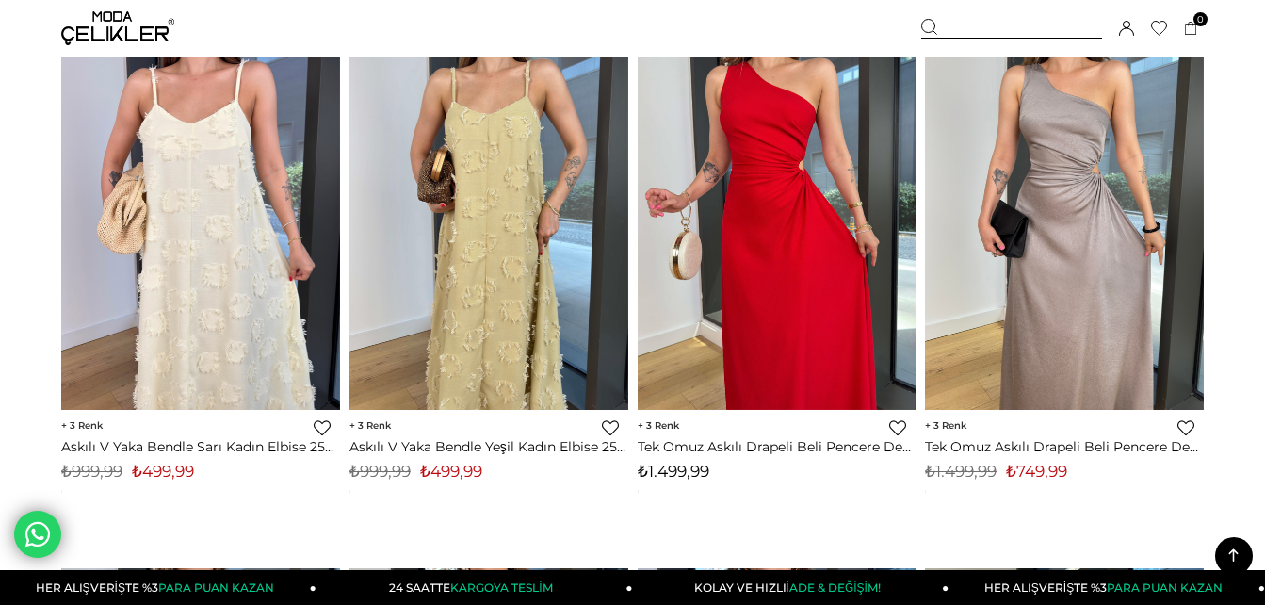
click at [773, 249] on img at bounding box center [777, 224] width 279 height 371
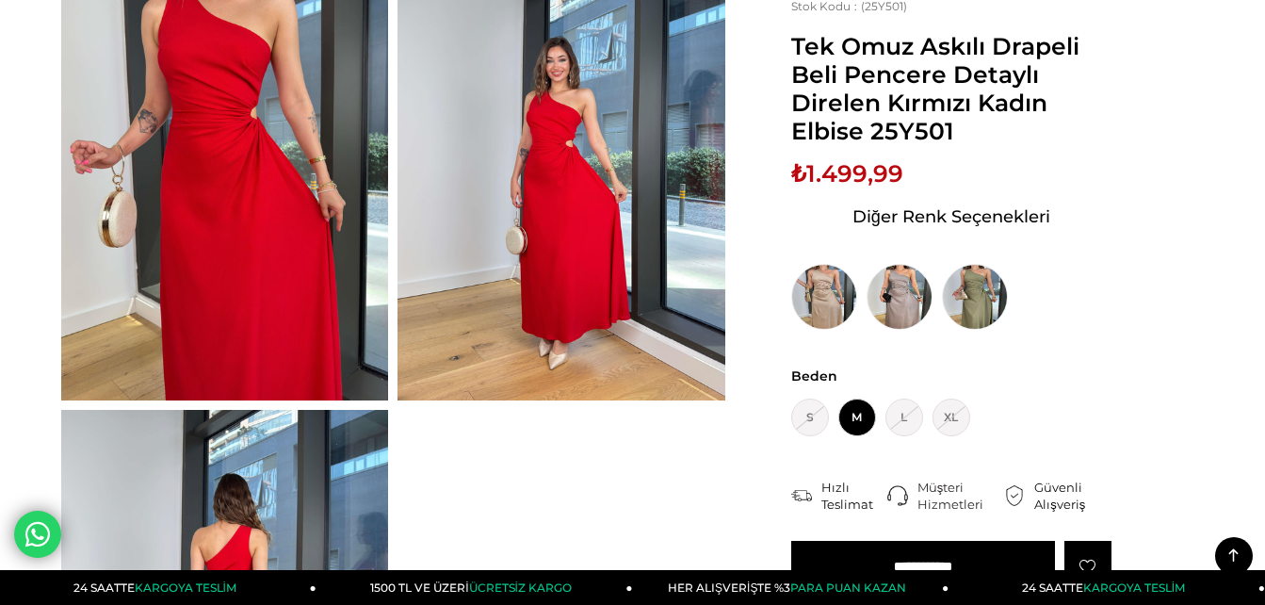
scroll to position [113, 0]
